Goal: Task Accomplishment & Management: Use online tool/utility

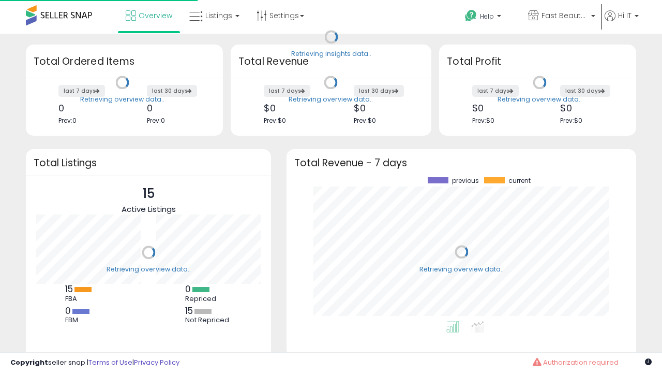
scroll to position [144, 329]
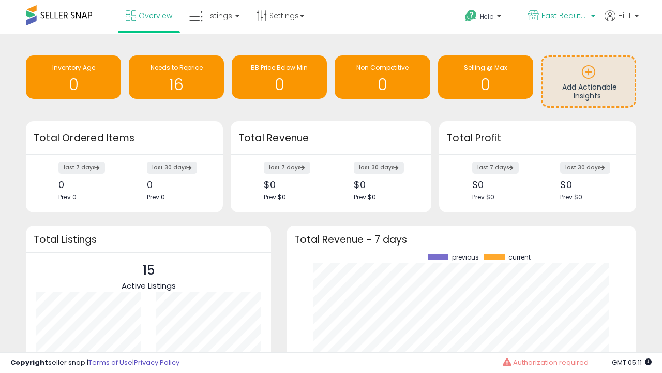
click at [561, 17] on span "Fast Beauty ([GEOGRAPHIC_DATA])" at bounding box center [565, 15] width 47 height 10
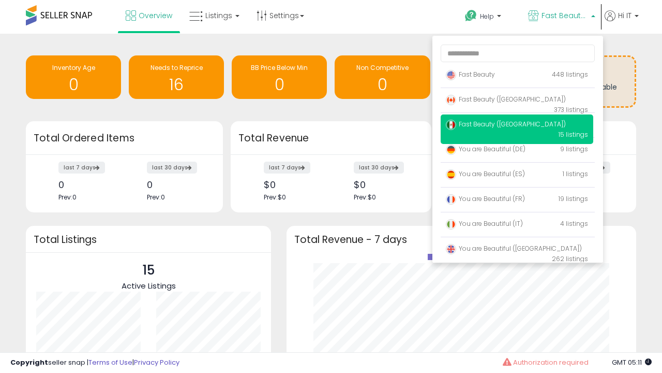
click at [517, 126] on span "Fast Beauty ([GEOGRAPHIC_DATA])" at bounding box center [506, 124] width 120 height 9
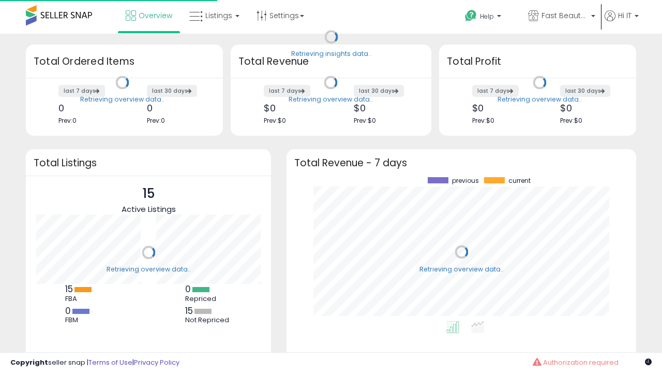
scroll to position [144, 329]
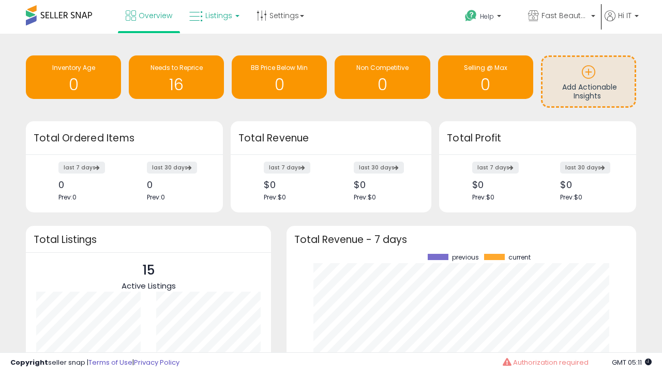
click at [213, 16] on span "Listings" at bounding box center [218, 15] width 27 height 10
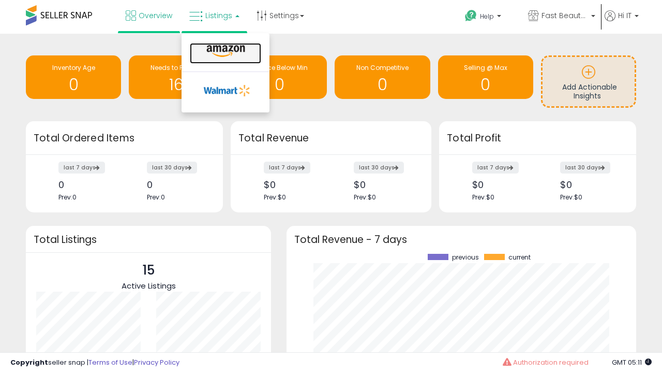
click at [225, 51] on icon at bounding box center [225, 50] width 45 height 13
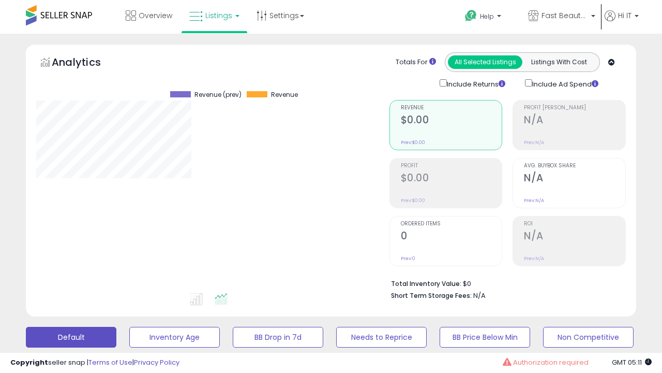
click at [129, 326] on button "All_Inventory" at bounding box center [174, 336] width 91 height 21
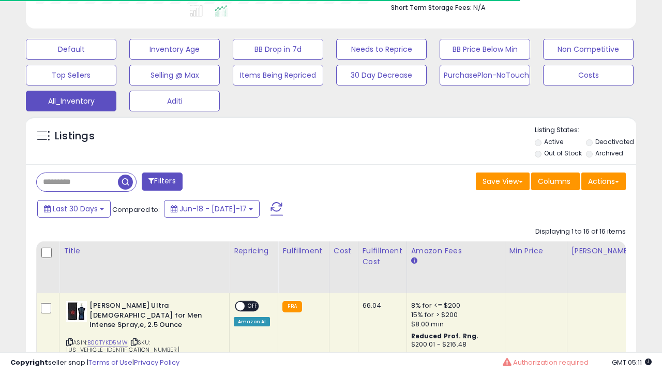
scroll to position [0, 8]
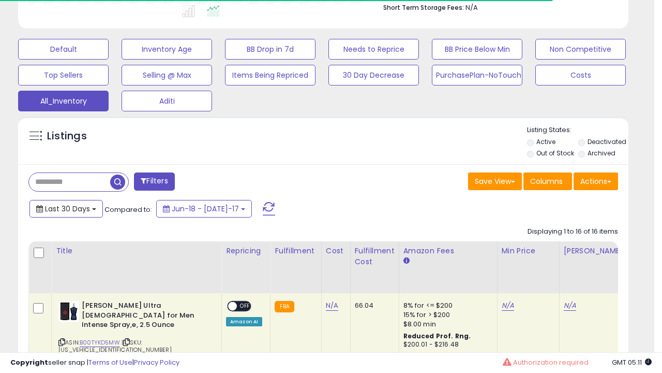
click at [66, 207] on span "Last 30 Days" at bounding box center [67, 208] width 45 height 10
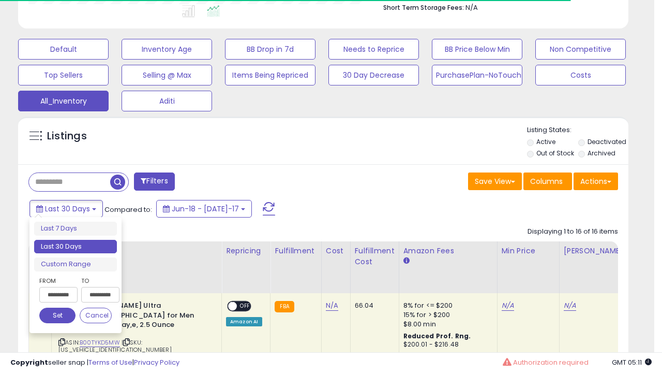
click at [76, 246] on li "Last 30 Days" at bounding box center [75, 247] width 83 height 14
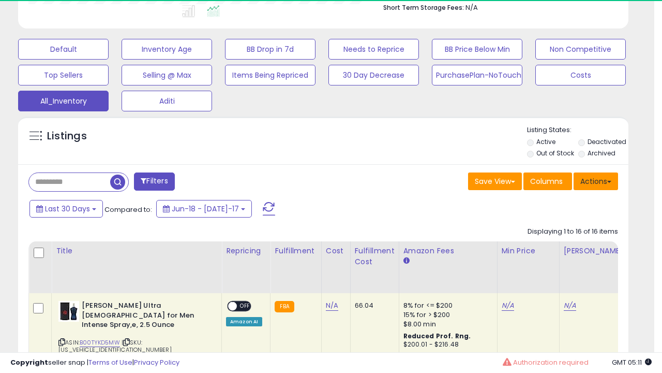
click at [596, 180] on button "Actions" at bounding box center [596, 181] width 44 height 18
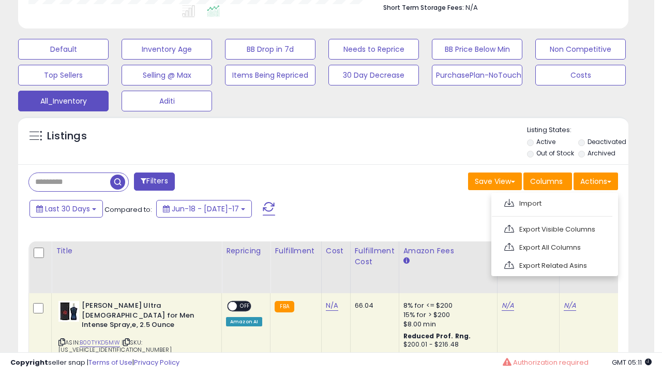
click at [554, 246] on link "Export All Columns" at bounding box center [553, 247] width 113 height 16
